Goal: Navigation & Orientation: Find specific page/section

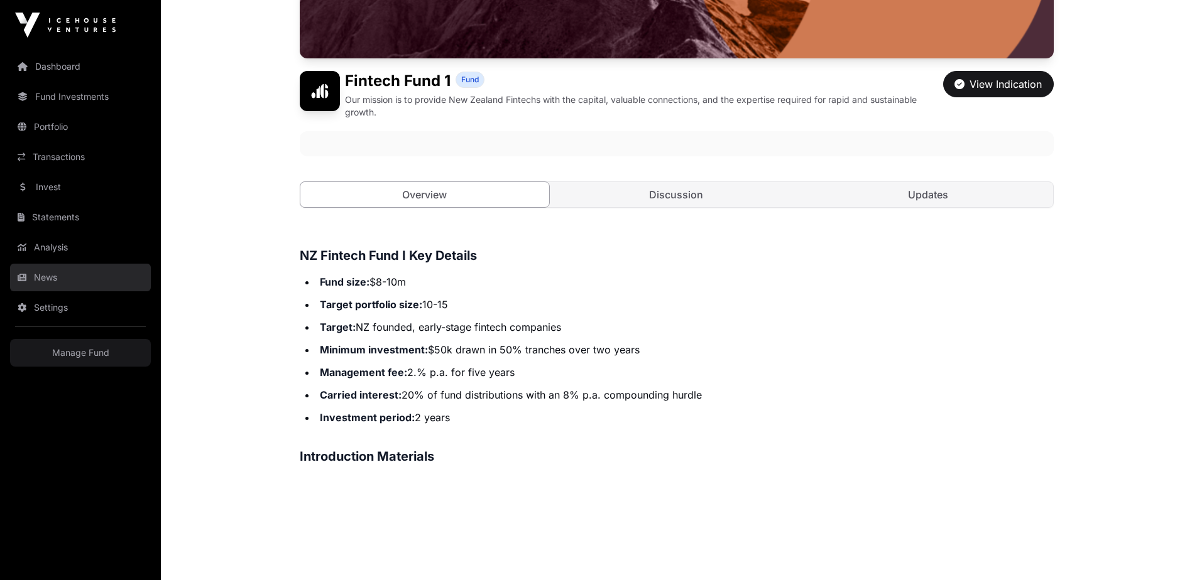
scroll to position [314, 0]
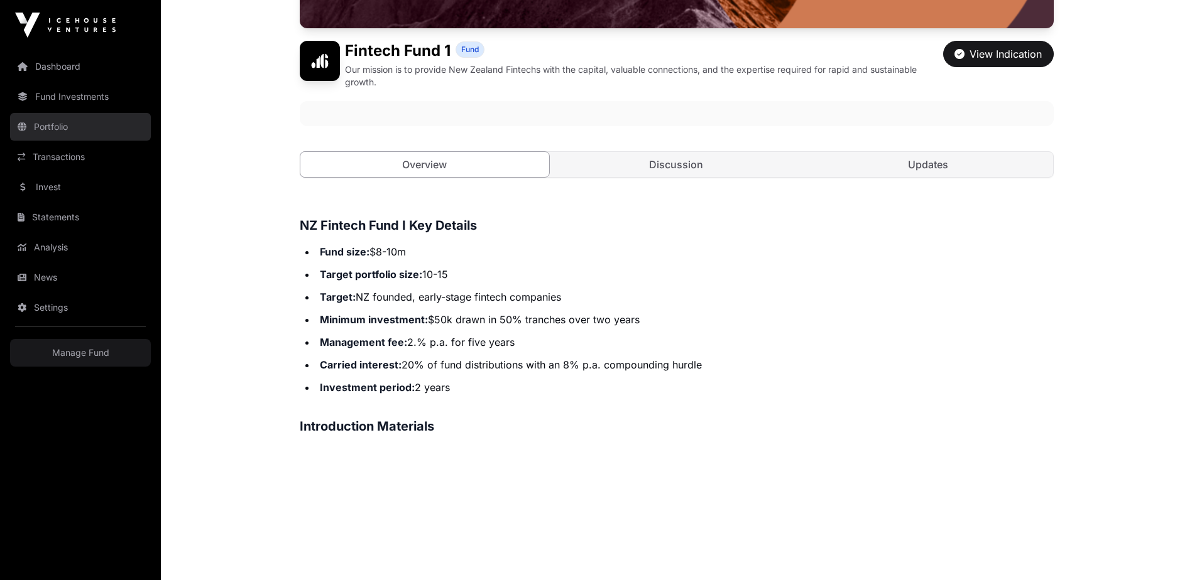
click at [46, 131] on link "Portfolio" at bounding box center [80, 127] width 141 height 28
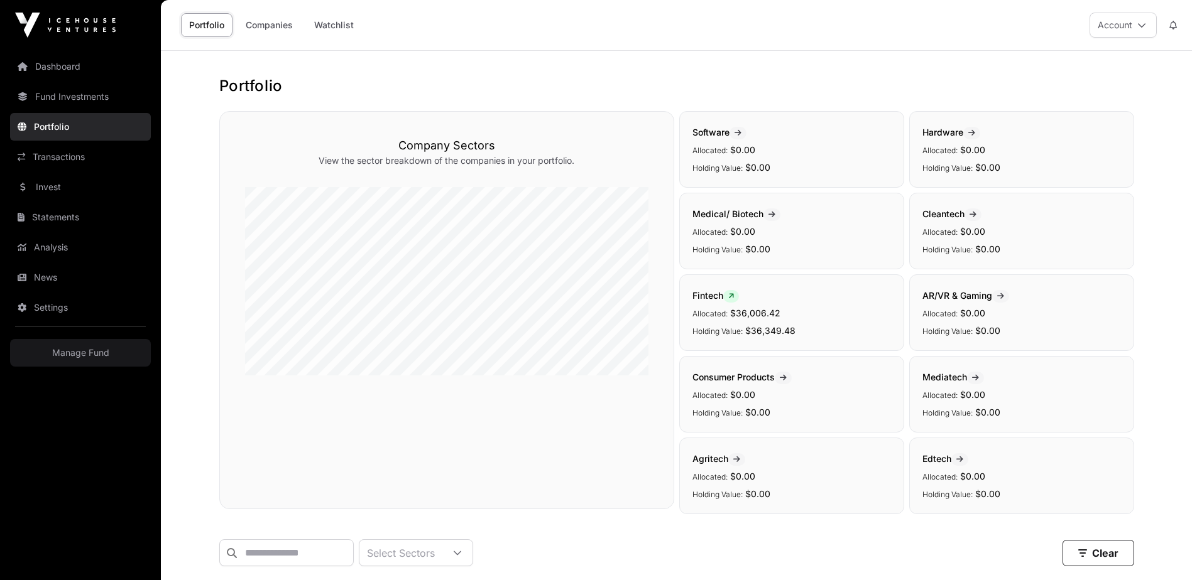
click at [730, 297] on icon at bounding box center [731, 297] width 6 height 8
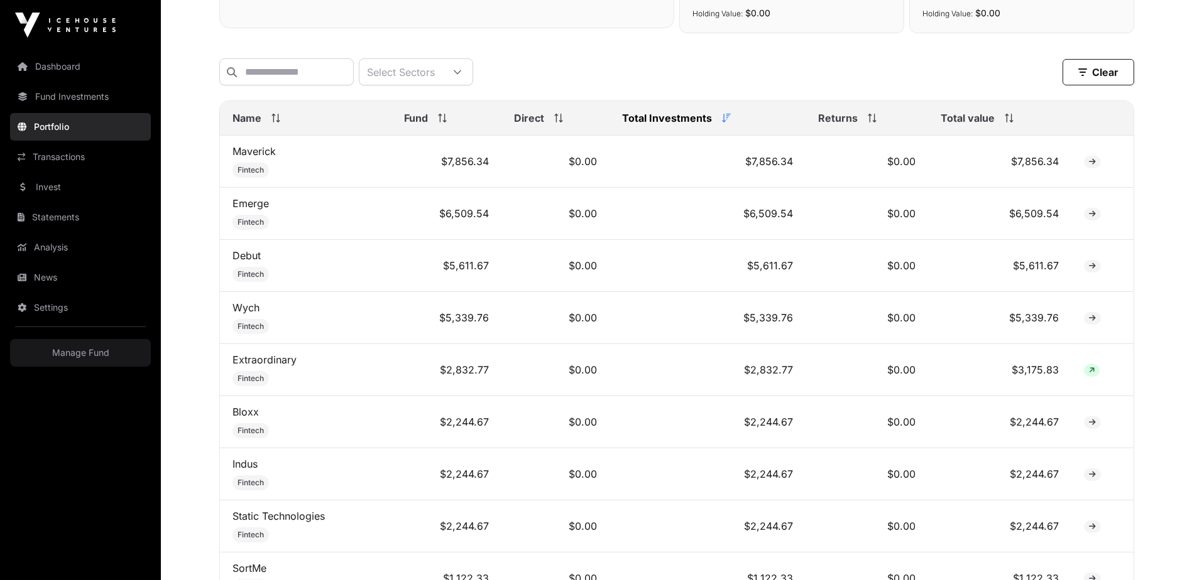
scroll to position [502, 0]
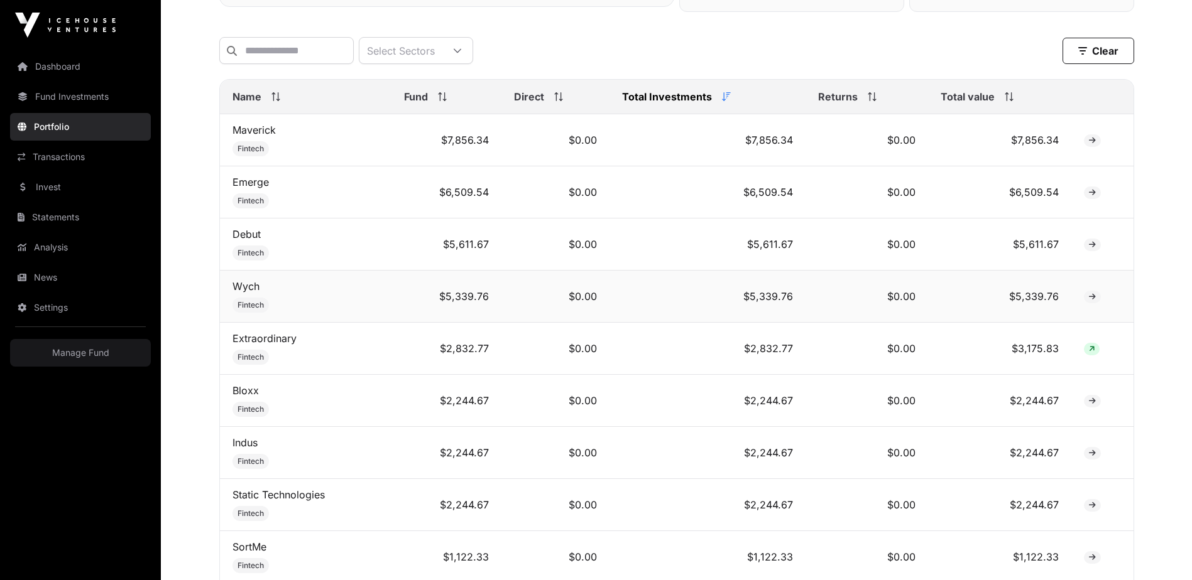
click at [1090, 301] on icon at bounding box center [1092, 297] width 7 height 8
click at [1092, 301] on icon at bounding box center [1092, 297] width 7 height 8
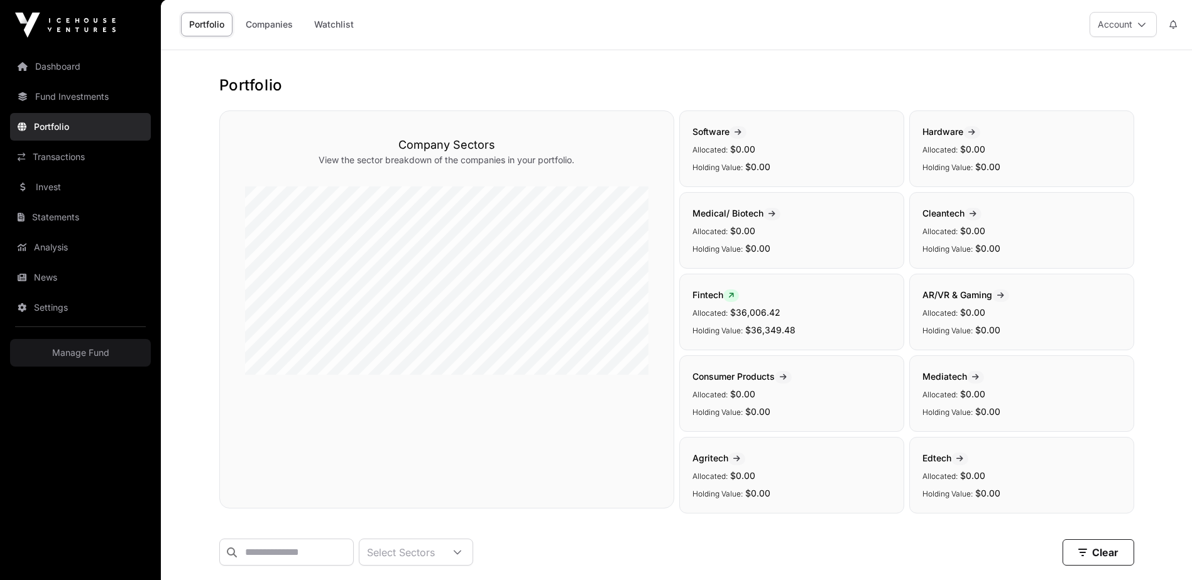
scroll to position [0, 0]
click at [73, 127] on link "Portfolio" at bounding box center [80, 127] width 141 height 28
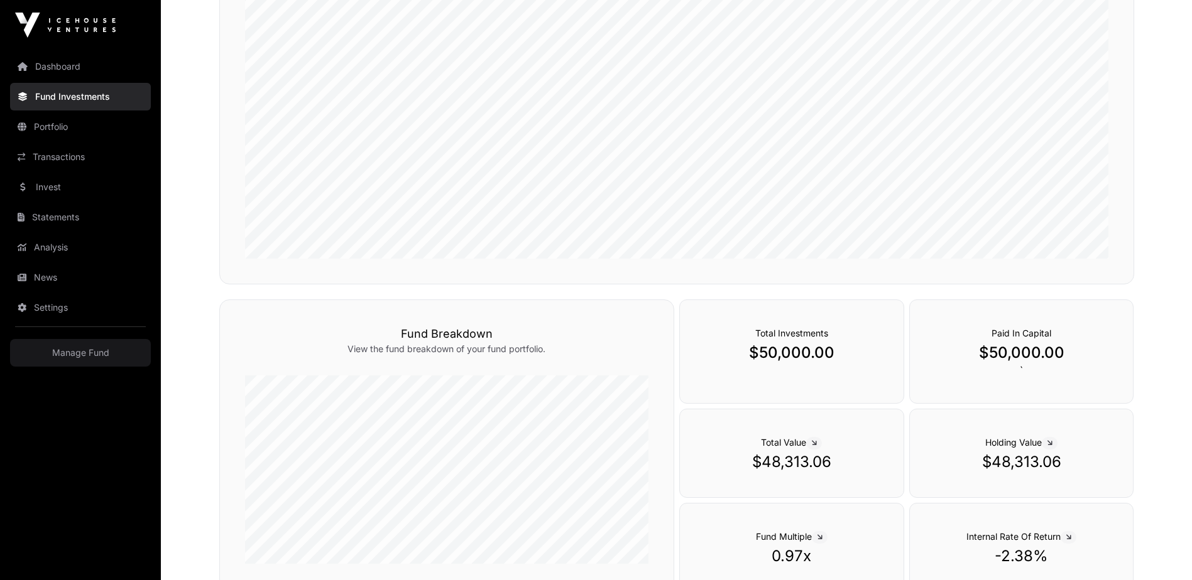
scroll to position [166, 0]
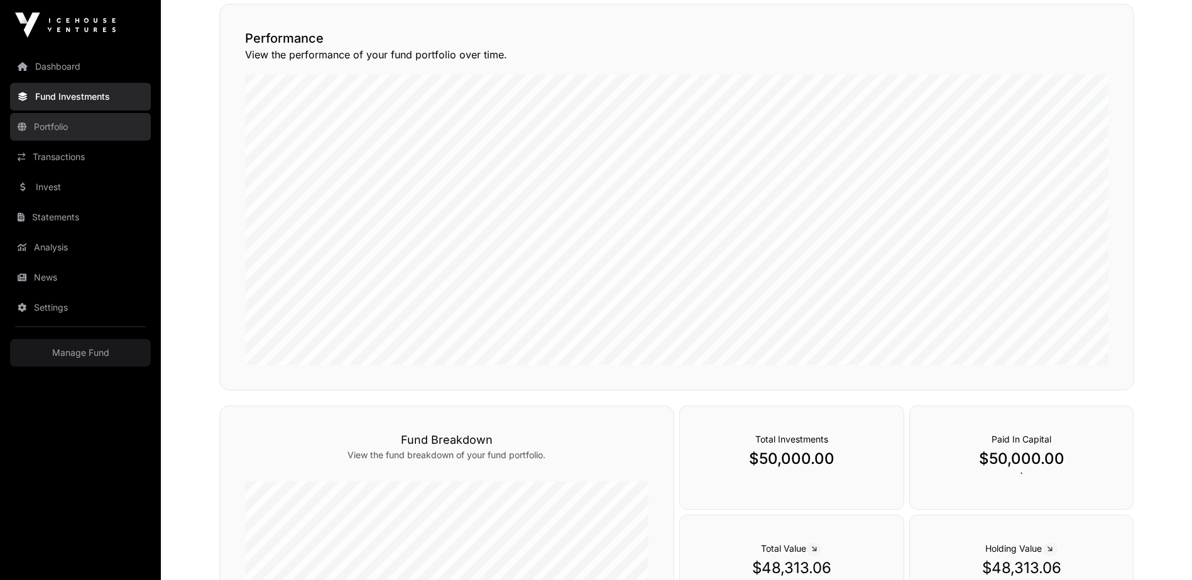
click at [69, 120] on link "Portfolio" at bounding box center [80, 127] width 141 height 28
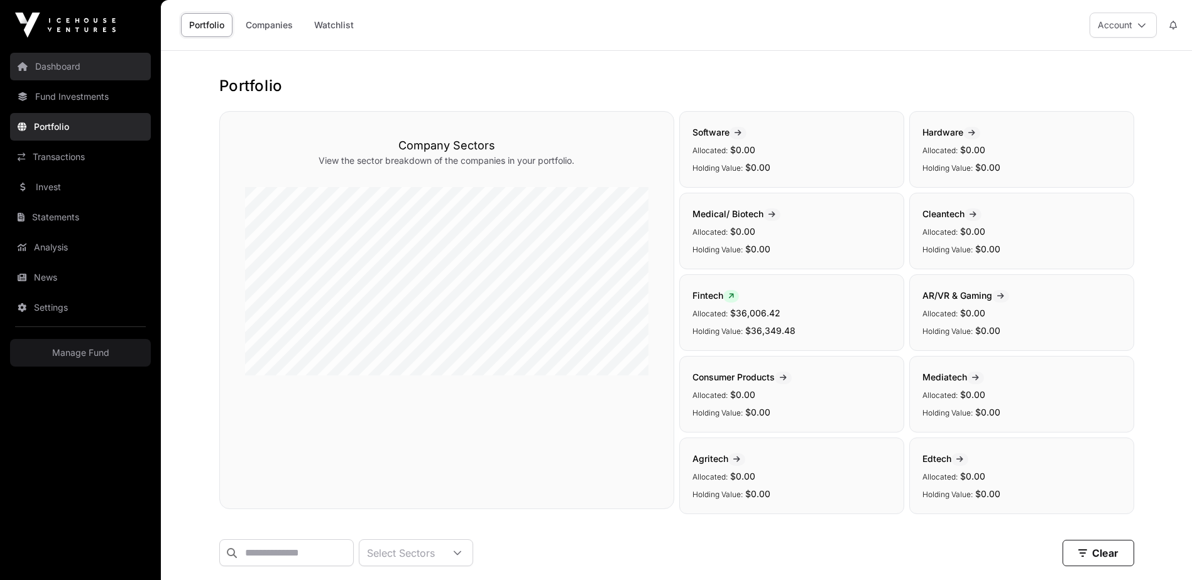
click at [82, 72] on link "Dashboard" at bounding box center [80, 67] width 141 height 28
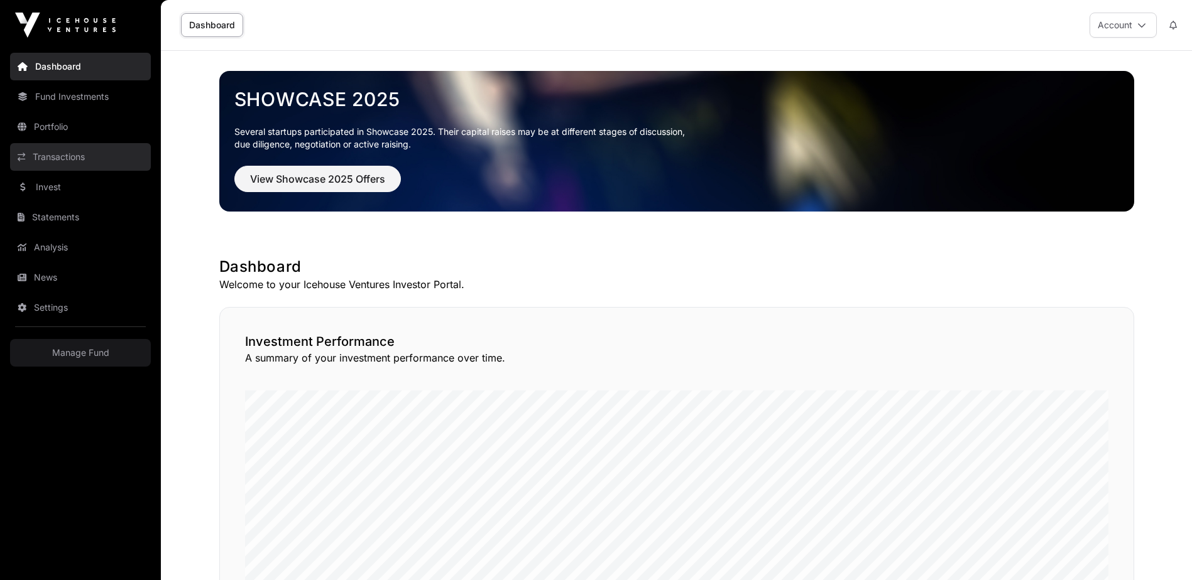
click at [70, 156] on link "Transactions" at bounding box center [80, 157] width 141 height 28
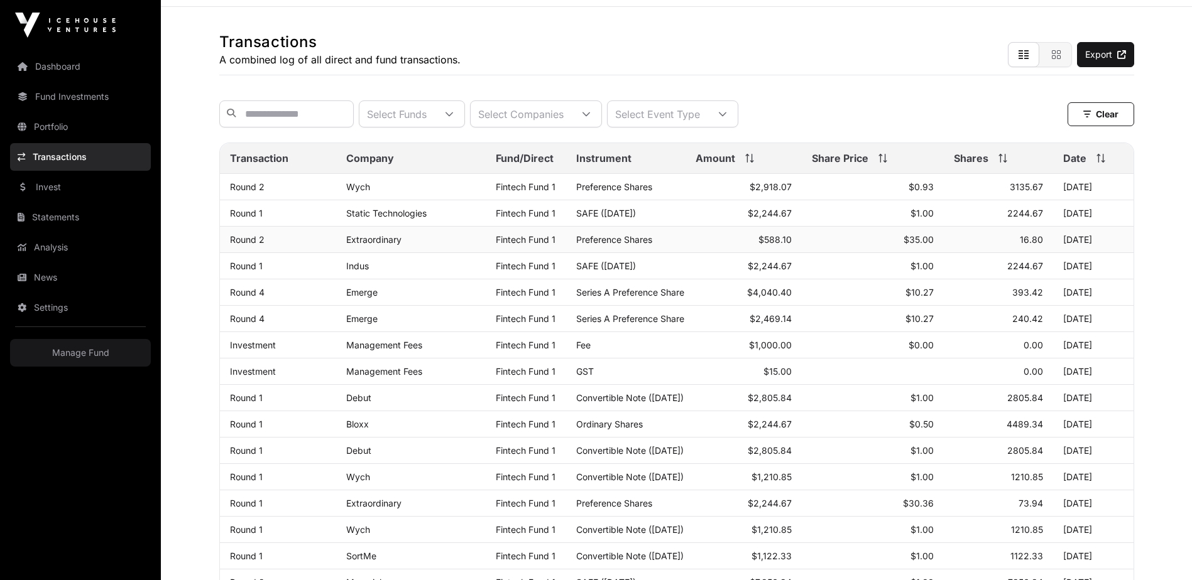
scroll to position [63, 0]
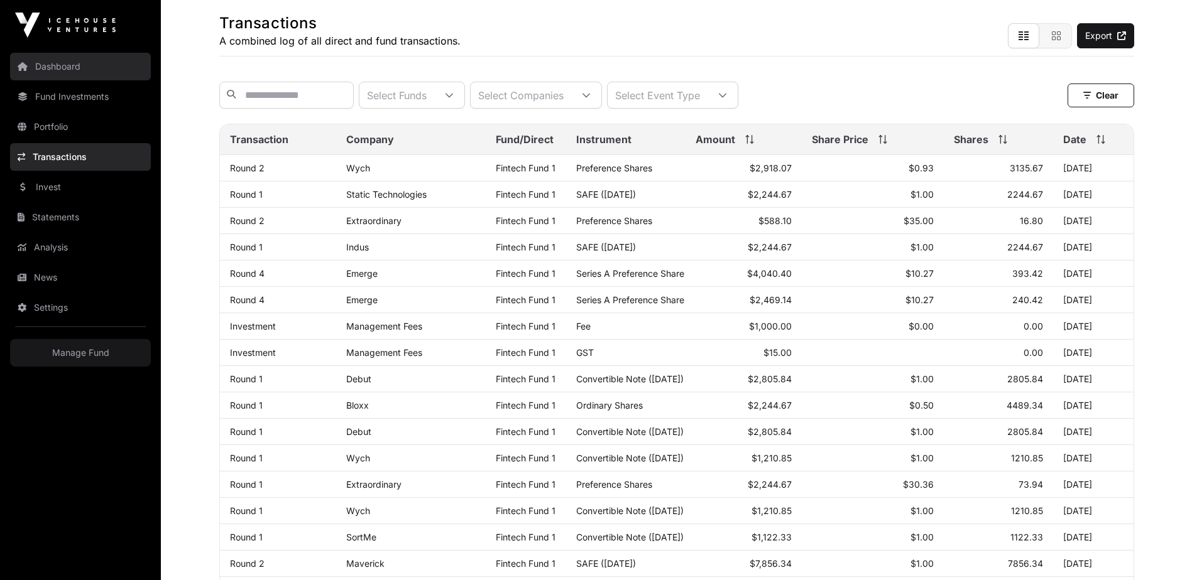
click at [89, 65] on link "Dashboard" at bounding box center [80, 67] width 141 height 28
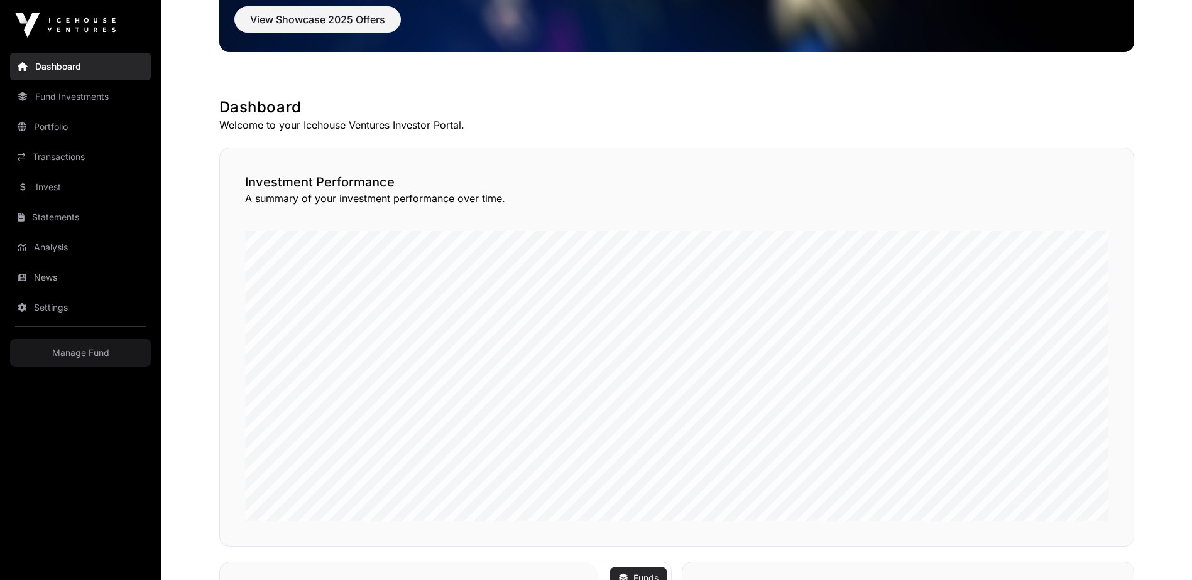
scroll to position [160, 0]
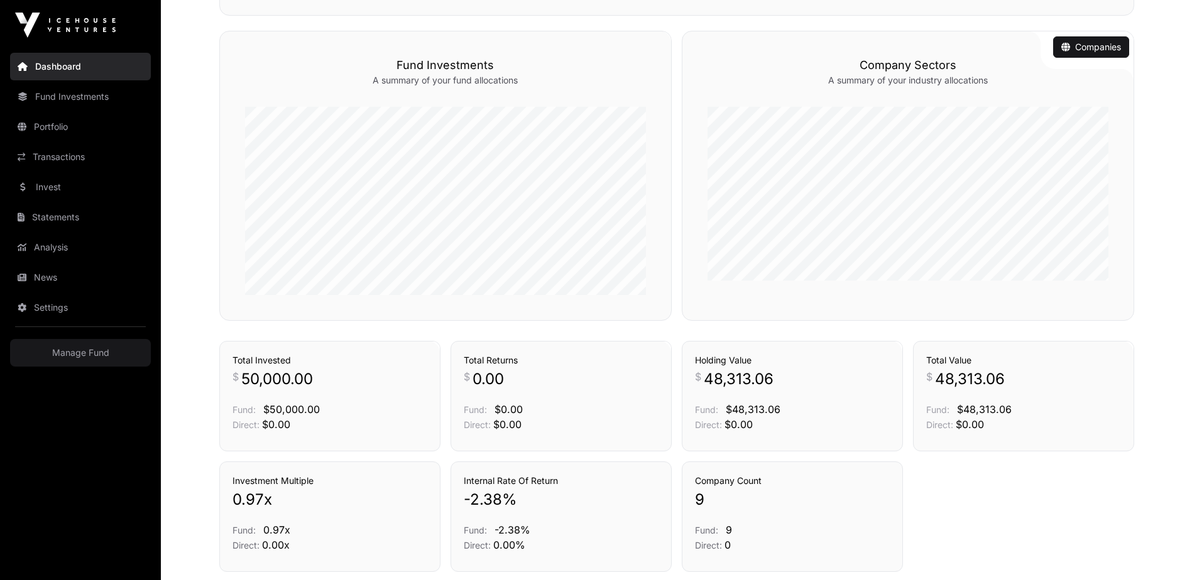
scroll to position [788, 0]
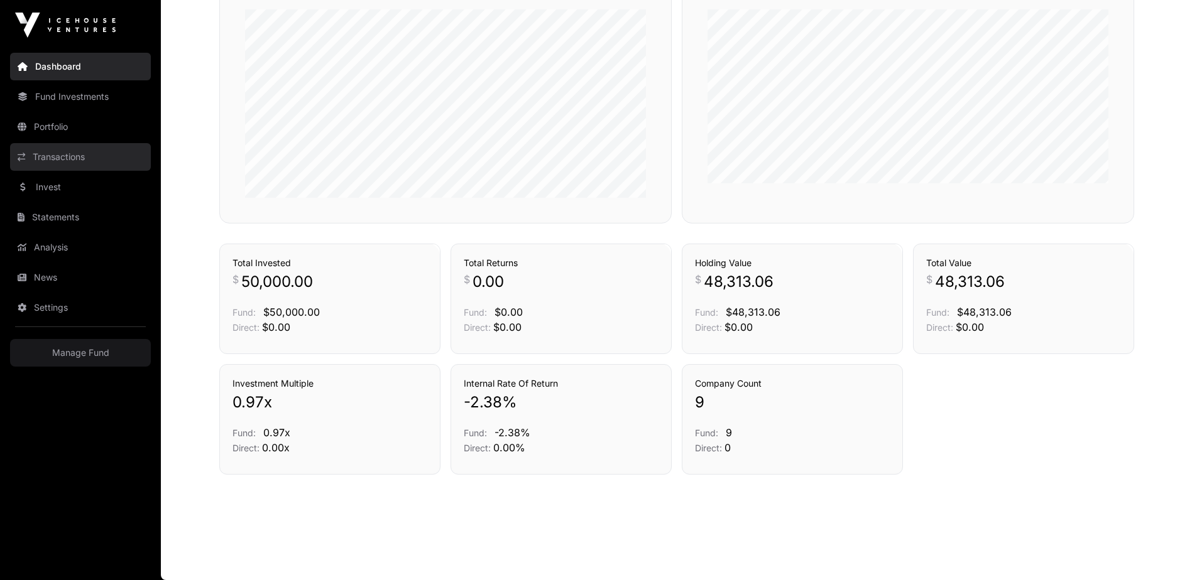
click at [71, 160] on link "Transactions" at bounding box center [80, 157] width 141 height 28
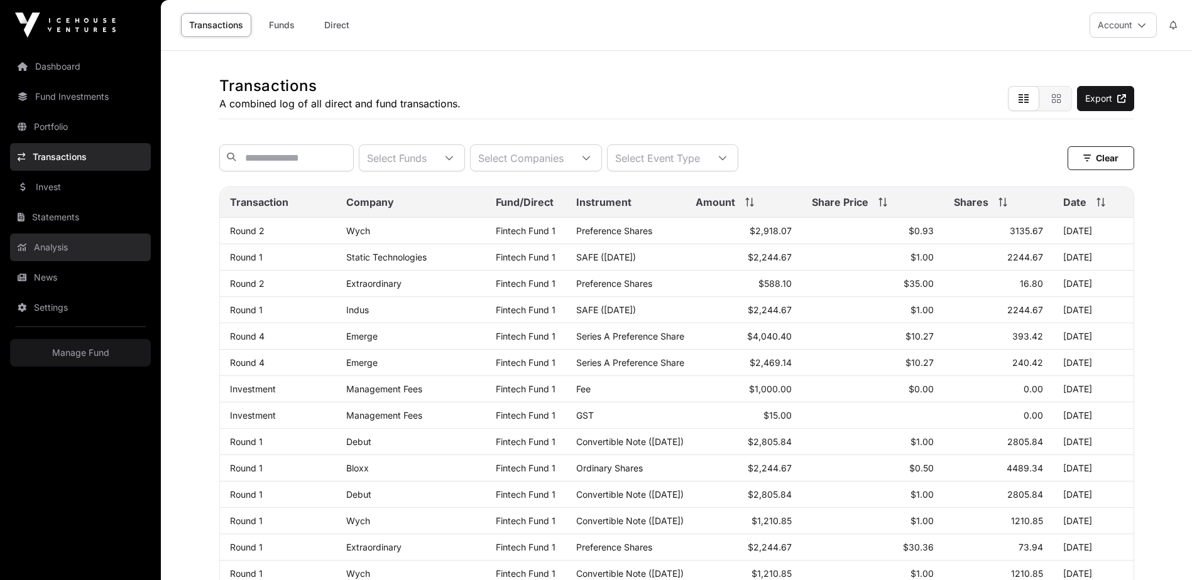
click at [59, 251] on link "Analysis" at bounding box center [80, 248] width 141 height 28
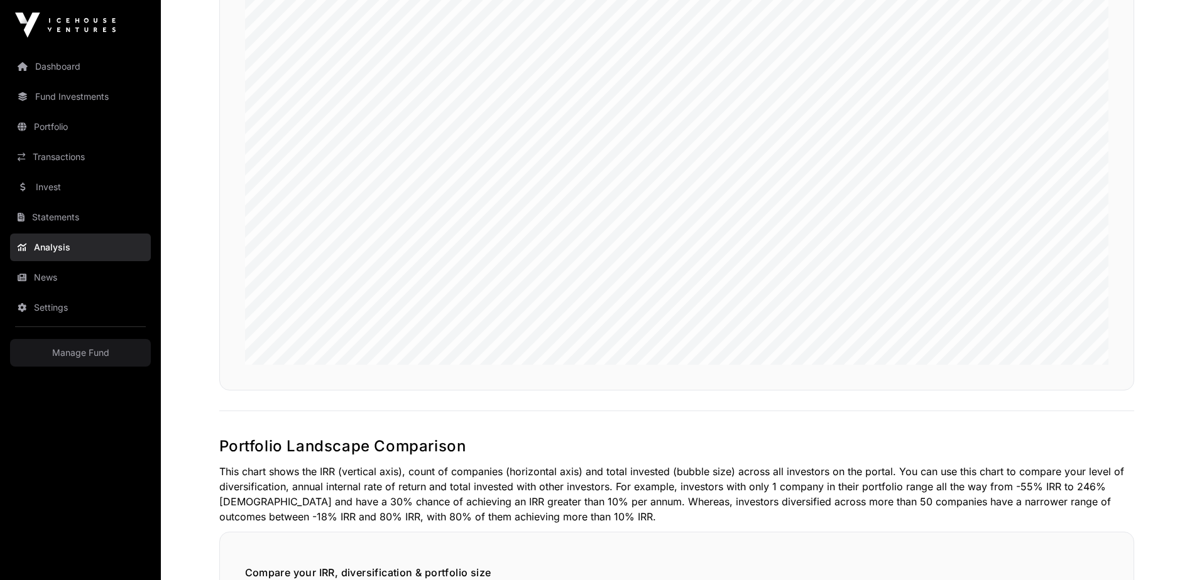
scroll to position [251, 0]
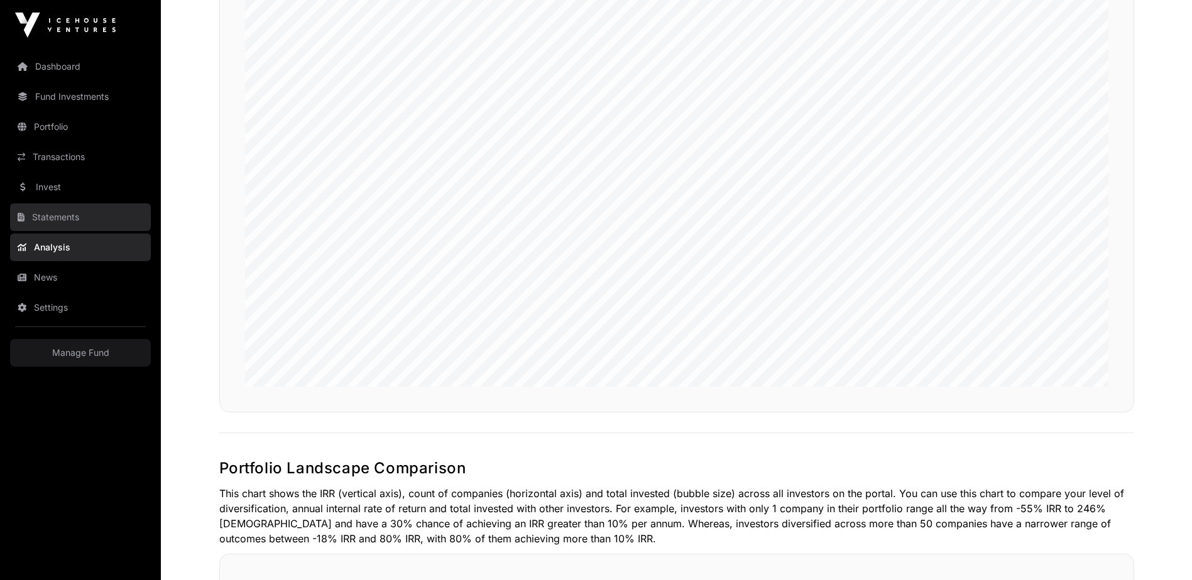
click at [70, 214] on link "Statements" at bounding box center [80, 218] width 141 height 28
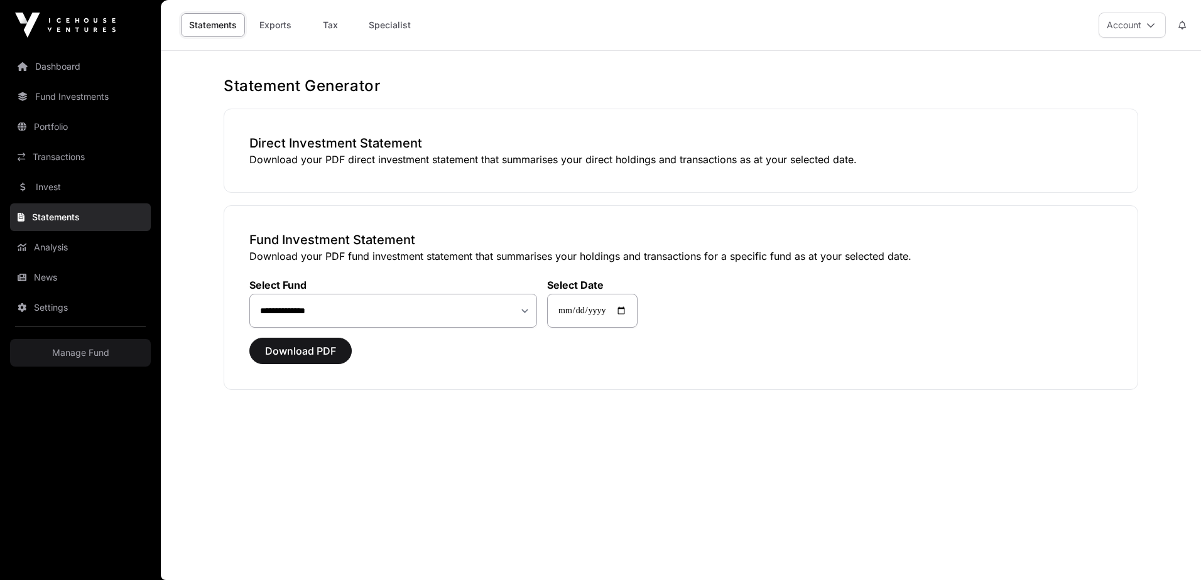
click at [55, 220] on link "Statements" at bounding box center [80, 218] width 141 height 28
click at [57, 184] on link "Invest" at bounding box center [80, 187] width 141 height 28
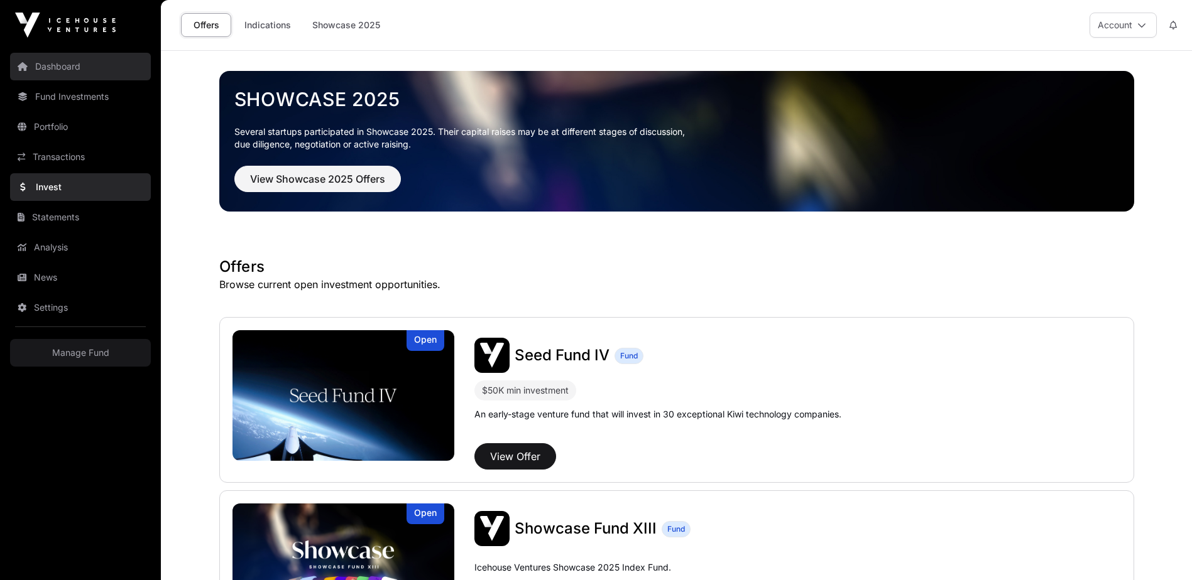
click at [87, 65] on link "Dashboard" at bounding box center [80, 67] width 141 height 28
